Goal: Information Seeking & Learning: Learn about a topic

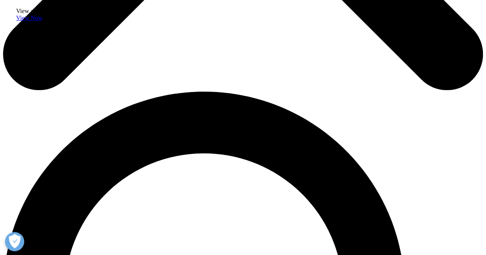
scroll to position [571, 0]
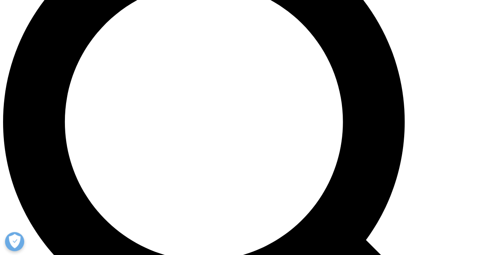
scroll to position [218, 453]
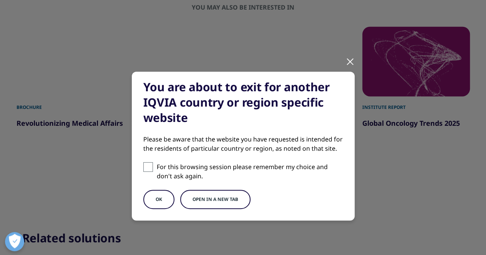
click at [202, 202] on button "Open in a new tab" at bounding box center [215, 199] width 70 height 19
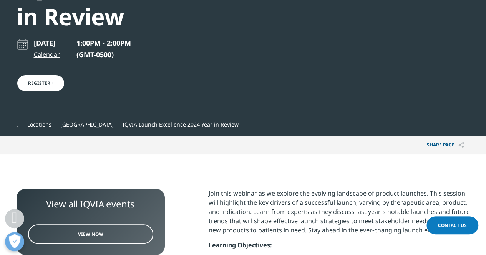
scroll to position [0, 0]
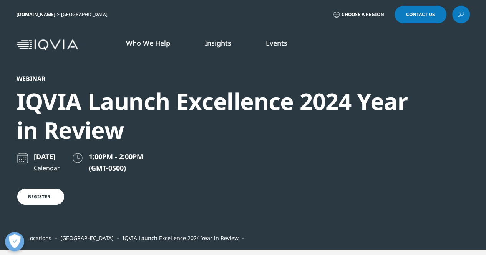
click at [31, 154] on link "LEARN MORE" at bounding box center [61, 157] width 93 height 7
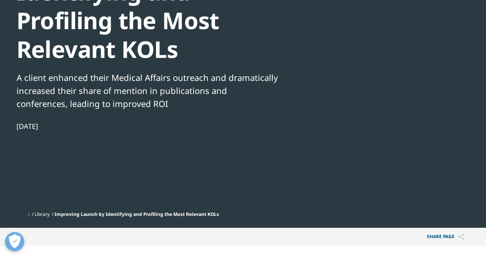
scroll to position [33, 0]
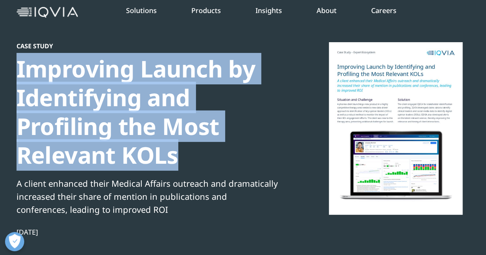
drag, startPoint x: 18, startPoint y: 73, endPoint x: 185, endPoint y: 161, distance: 188.6
click at [185, 161] on div "Improving Launch by Identifying and Profiling the Most Relevant KOLs" at bounding box center [148, 112] width 263 height 115
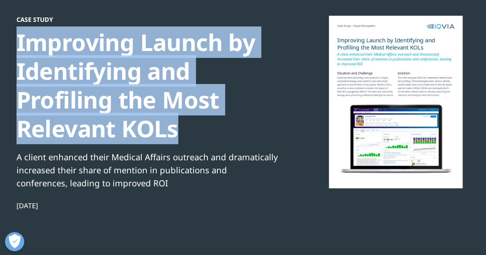
scroll to position [51, 0]
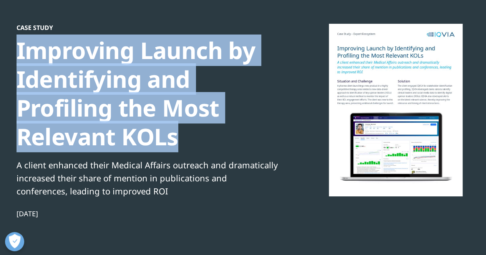
copy div "Improving Launch by Identifying and Profiling the Most Relevant KOLs"
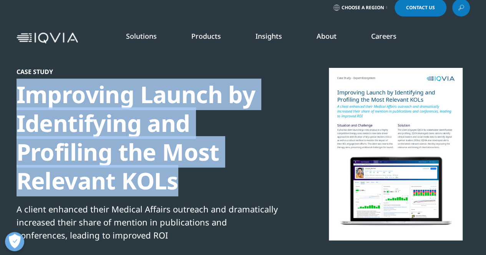
scroll to position [7, 0]
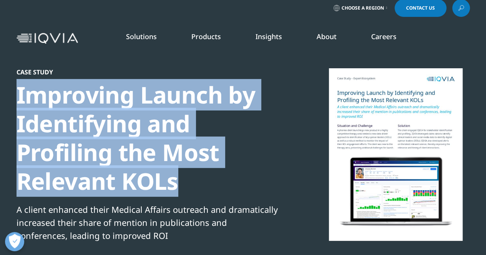
click at [292, 139] on div "Case Study Improving Launch by Identifying and Profiling the Most Relevant KOLs…" at bounding box center [243, 203] width 453 height 271
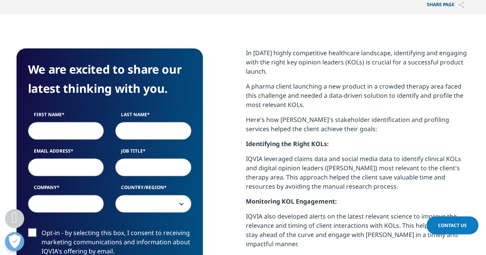
scroll to position [351, 0]
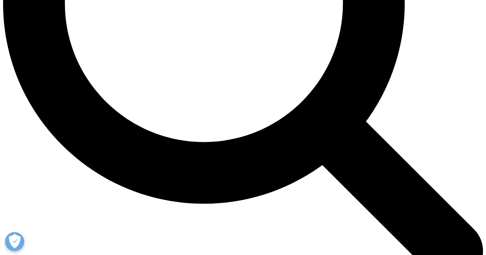
scroll to position [699, 0]
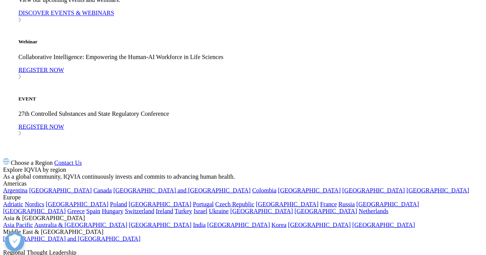
scroll to position [2139, 0]
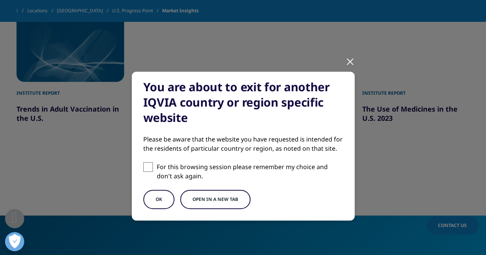
click at [192, 199] on button "Open in a new tab" at bounding box center [215, 199] width 70 height 19
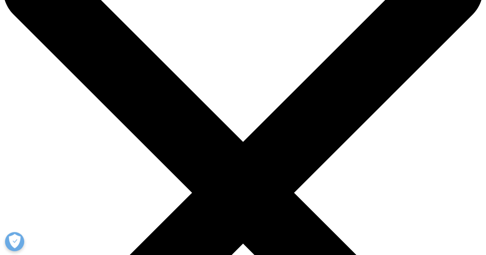
scroll to position [58, 0]
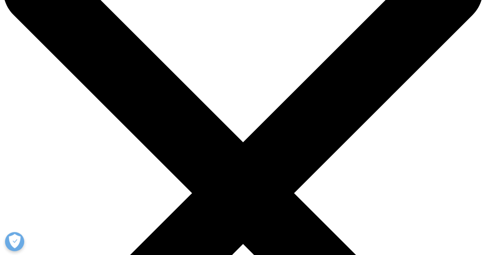
drag, startPoint x: 18, startPoint y: 45, endPoint x: 386, endPoint y: 43, distance: 367.9
copy div "The Global Use of Medicines 2024"
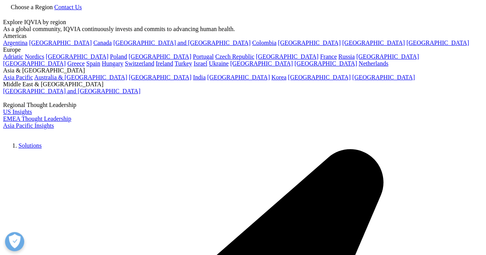
scroll to position [424, 453]
